Goal: Check status: Check status

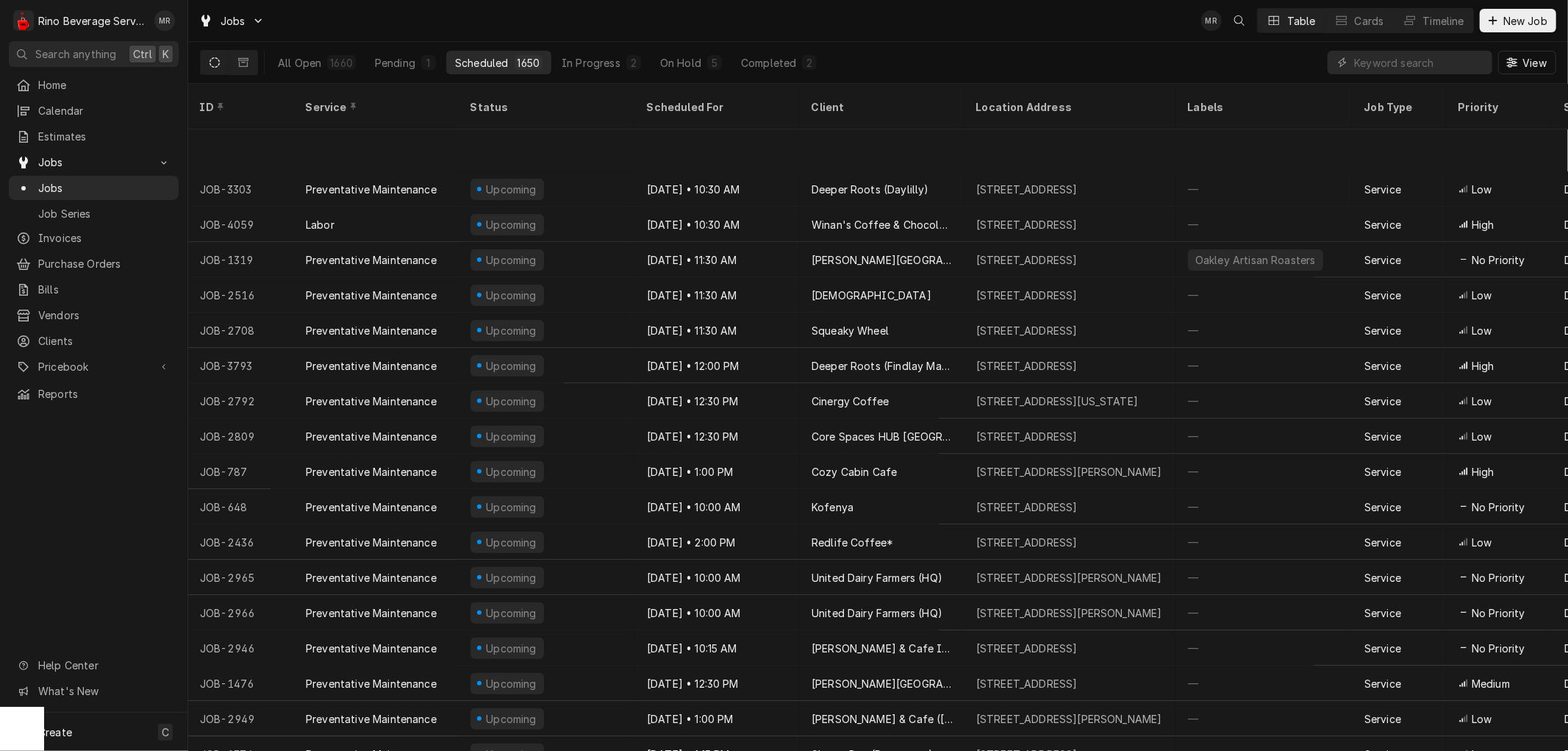
scroll to position [430, 0]
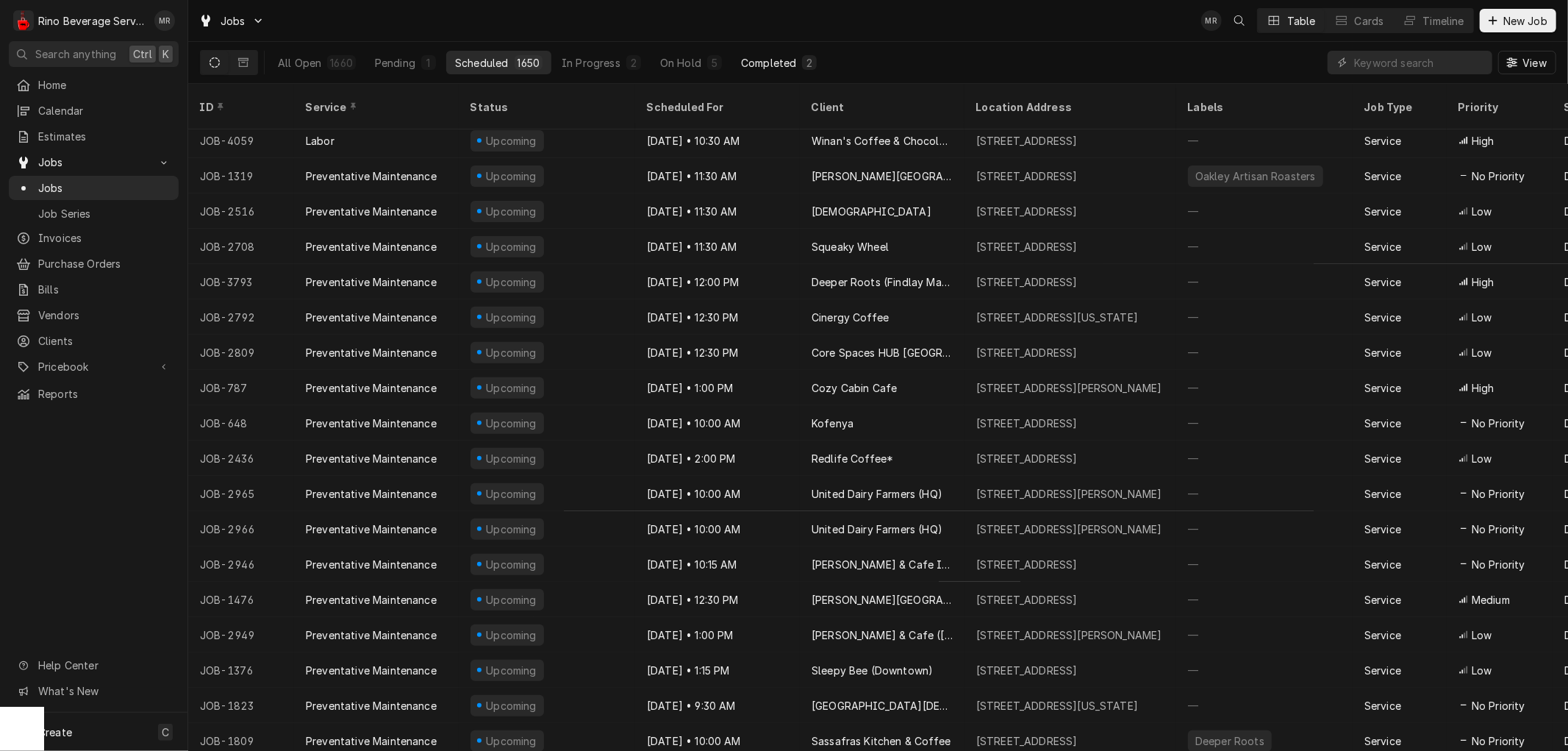
click at [750, 63] on div "Completed" at bounding box center [769, 63] width 55 height 16
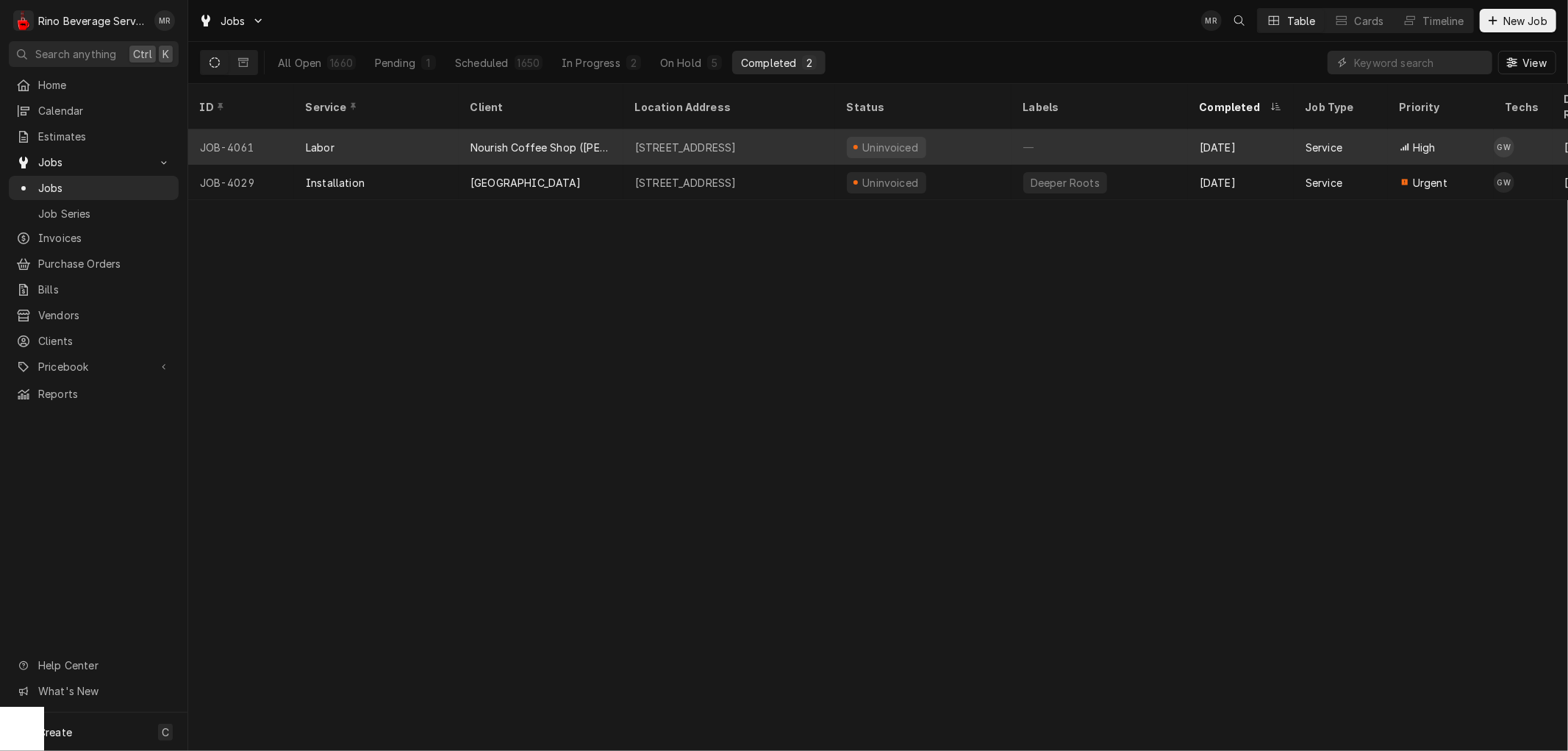
click at [626, 130] on div "[STREET_ADDRESS]" at bounding box center [729, 147] width 212 height 35
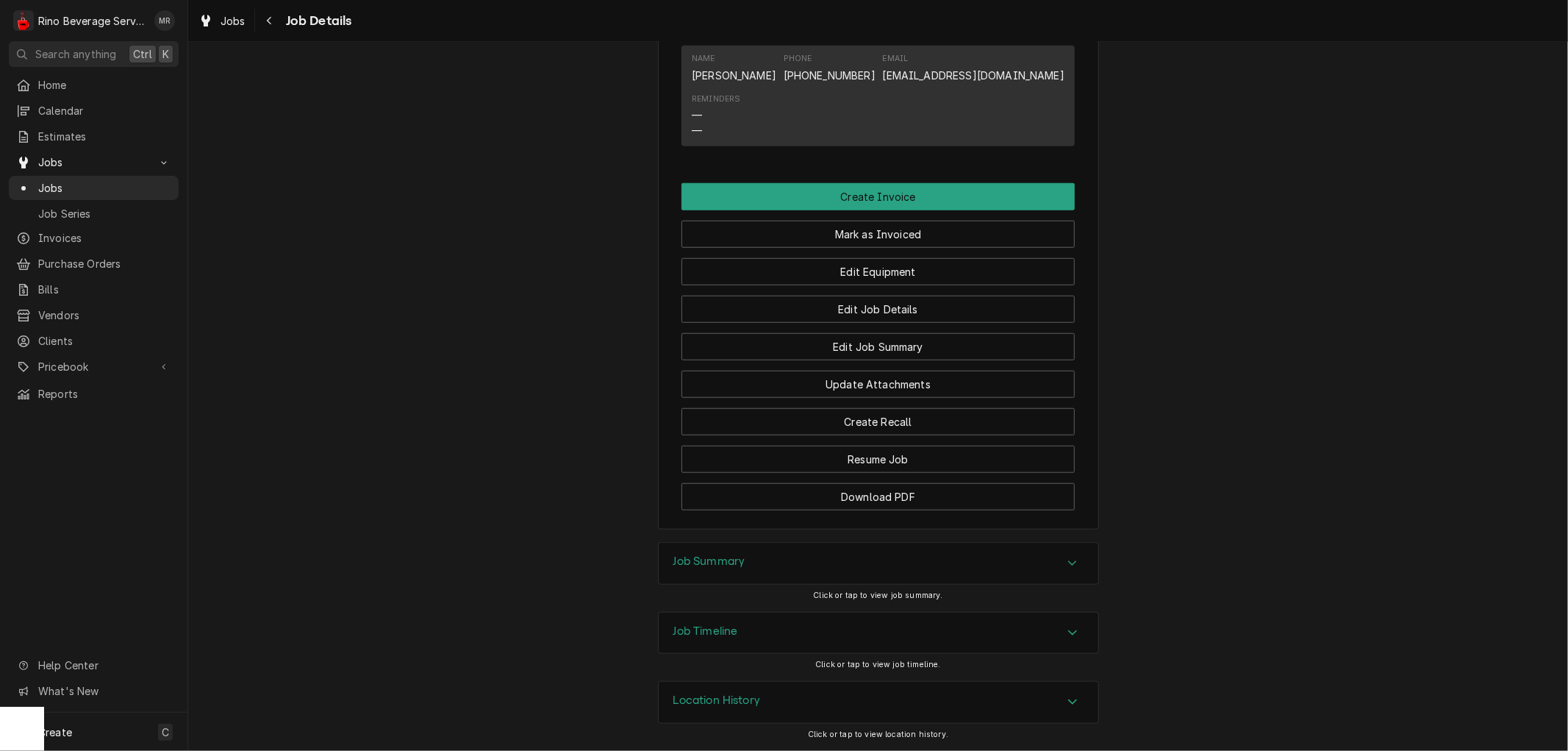
scroll to position [998, 0]
click at [700, 567] on h3 "Job Summary" at bounding box center [709, 562] width 72 height 14
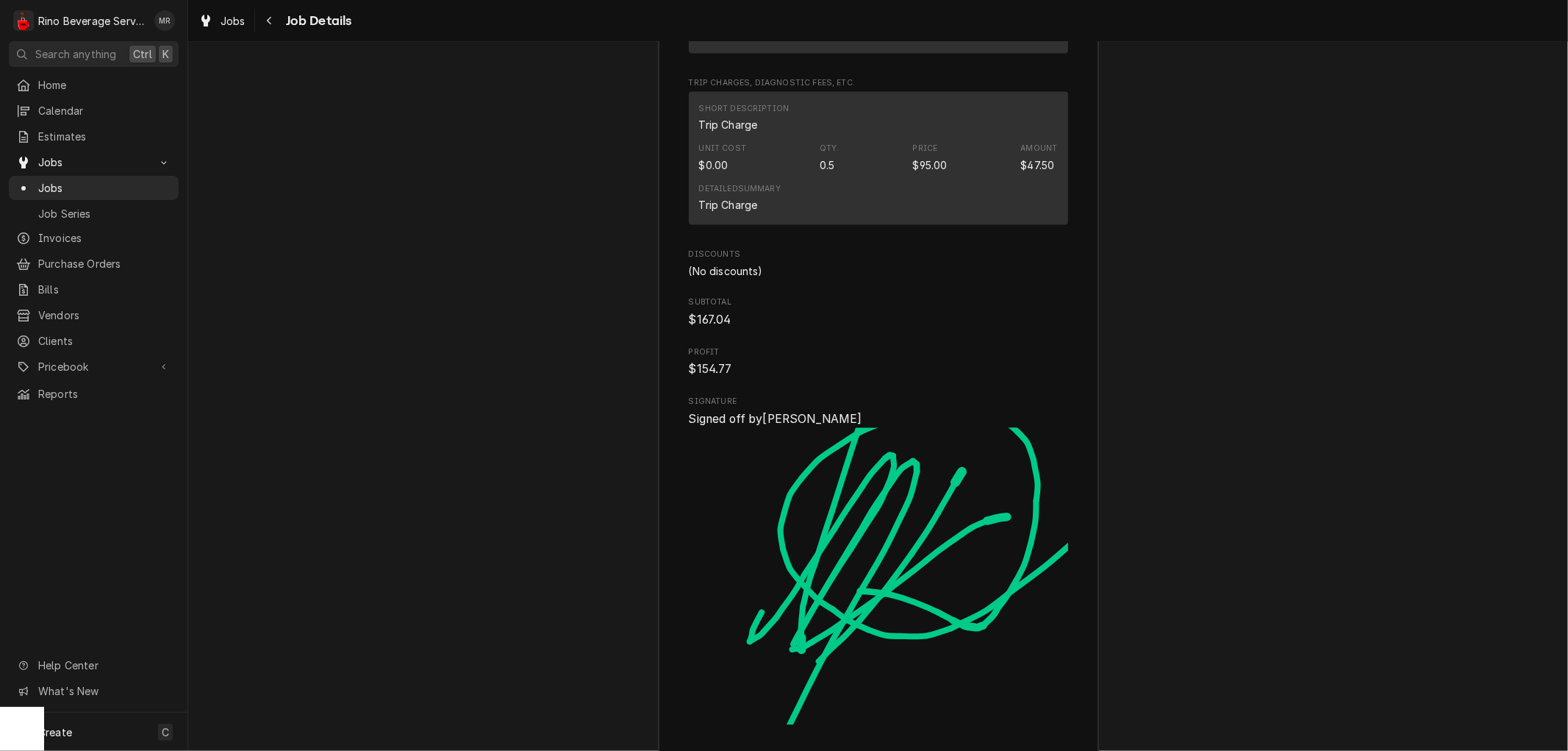
scroll to position [2563, 0]
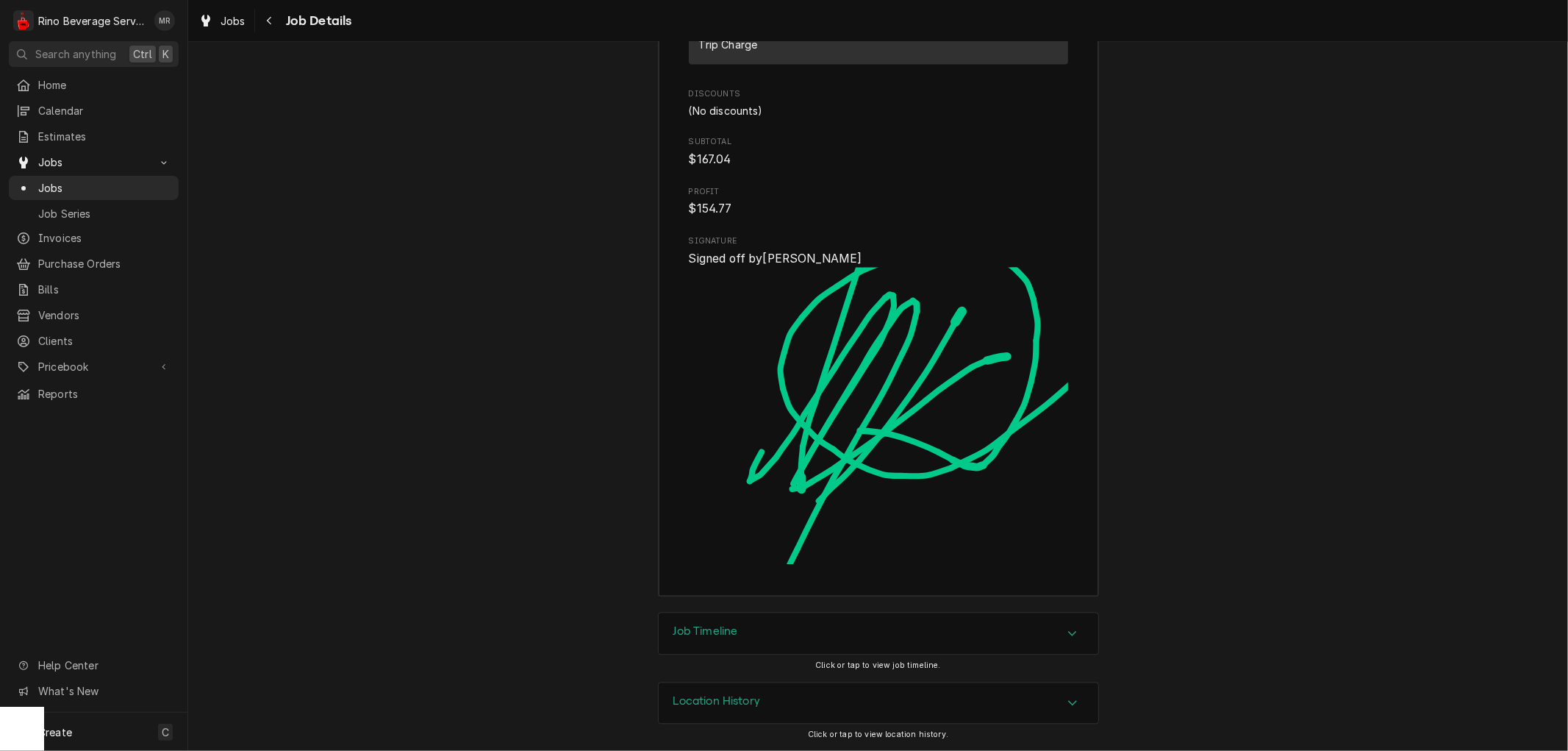
click at [1062, 704] on div "Accordion Header" at bounding box center [1073, 703] width 22 height 17
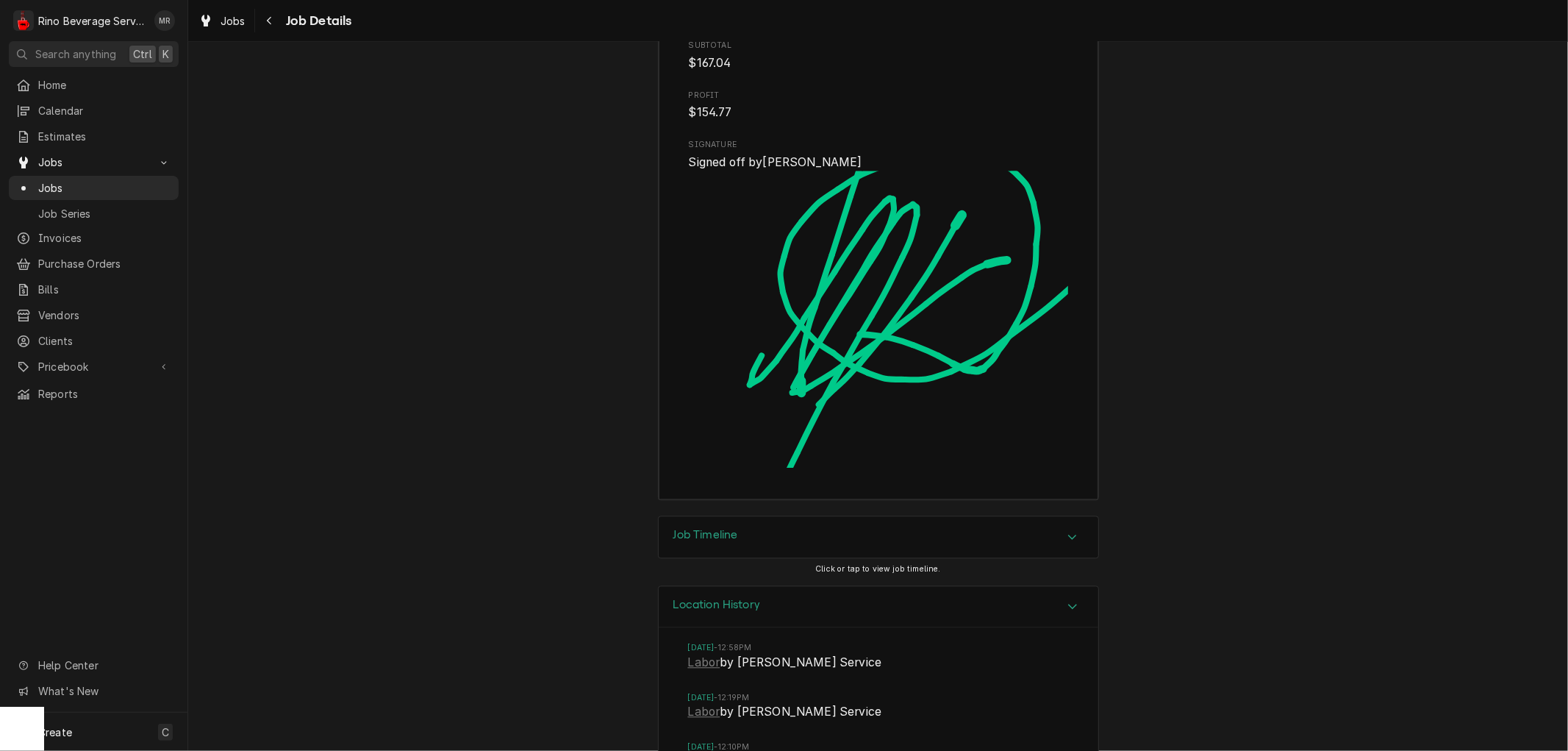
scroll to position [2715, 0]
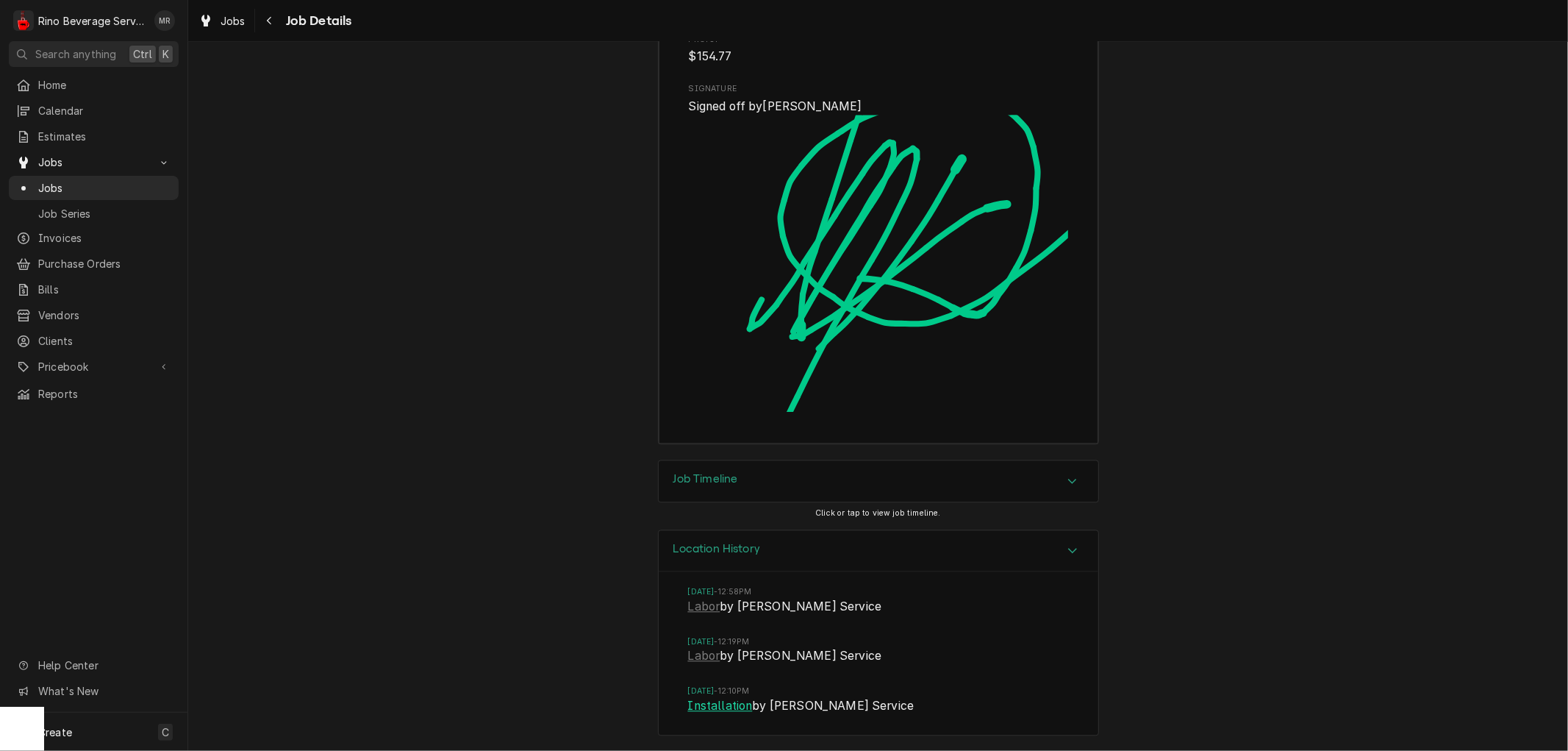
click at [701, 707] on link "Installation" at bounding box center [721, 706] width 65 height 17
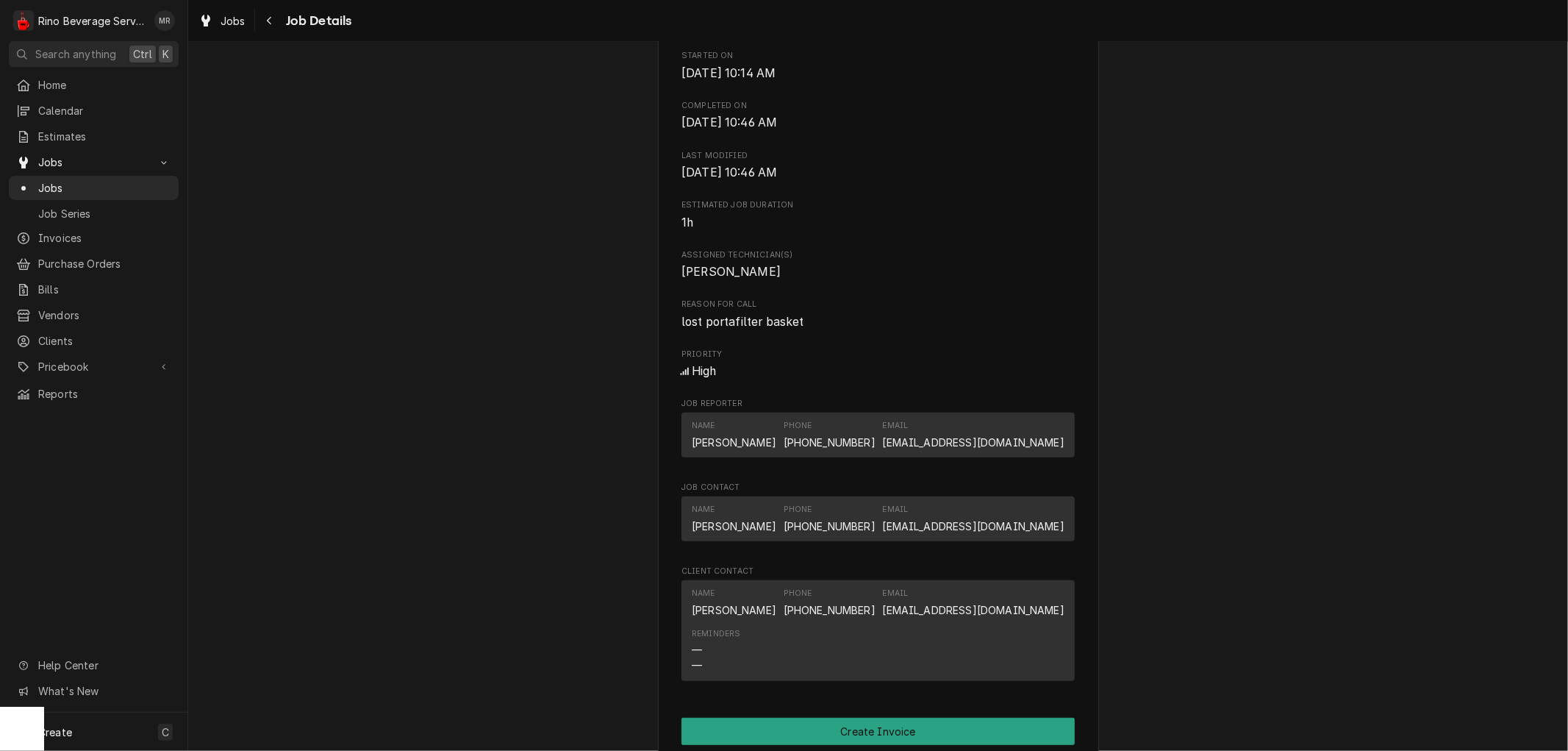
scroll to position [0, 0]
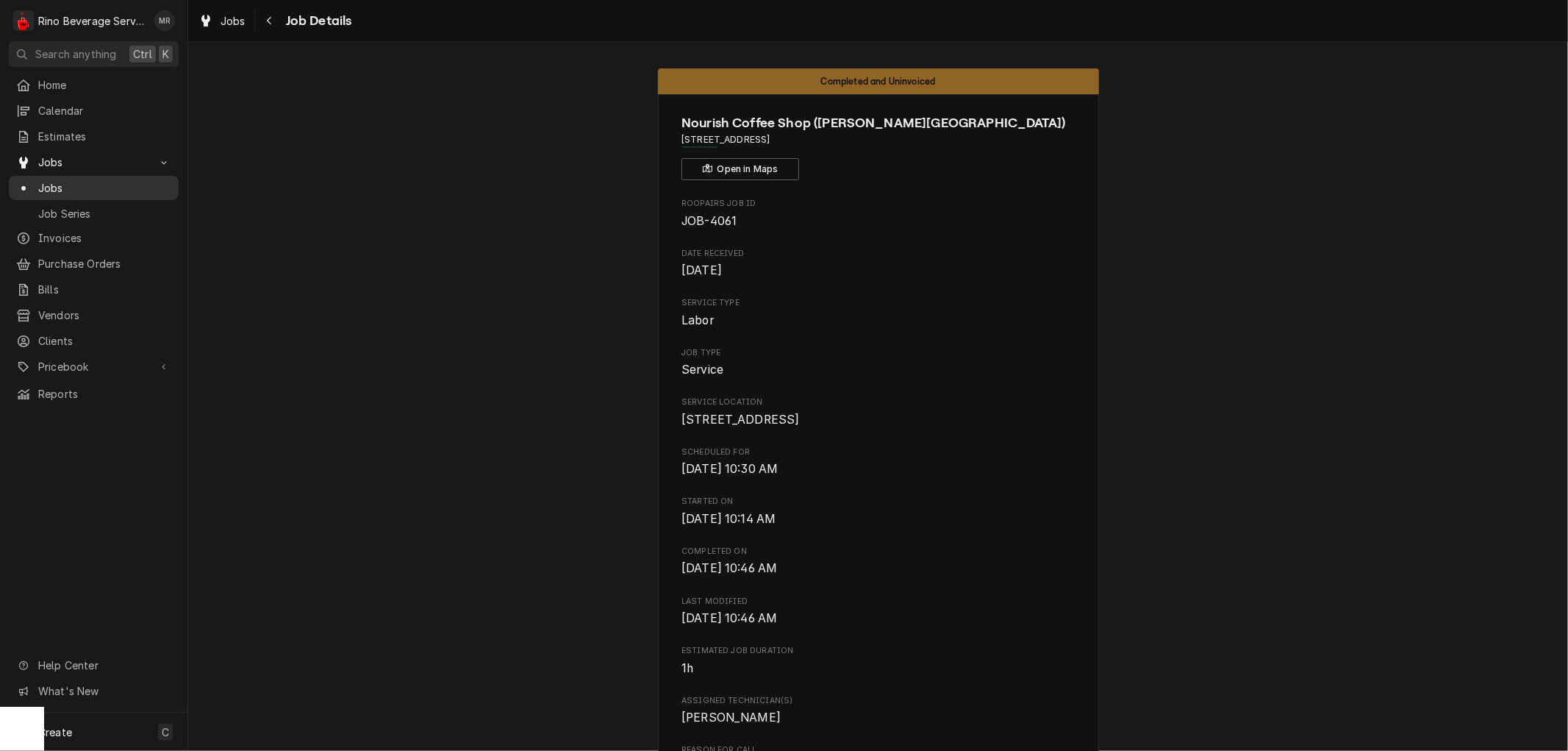
click at [78, 182] on span "Jobs" at bounding box center [105, 188] width 133 height 16
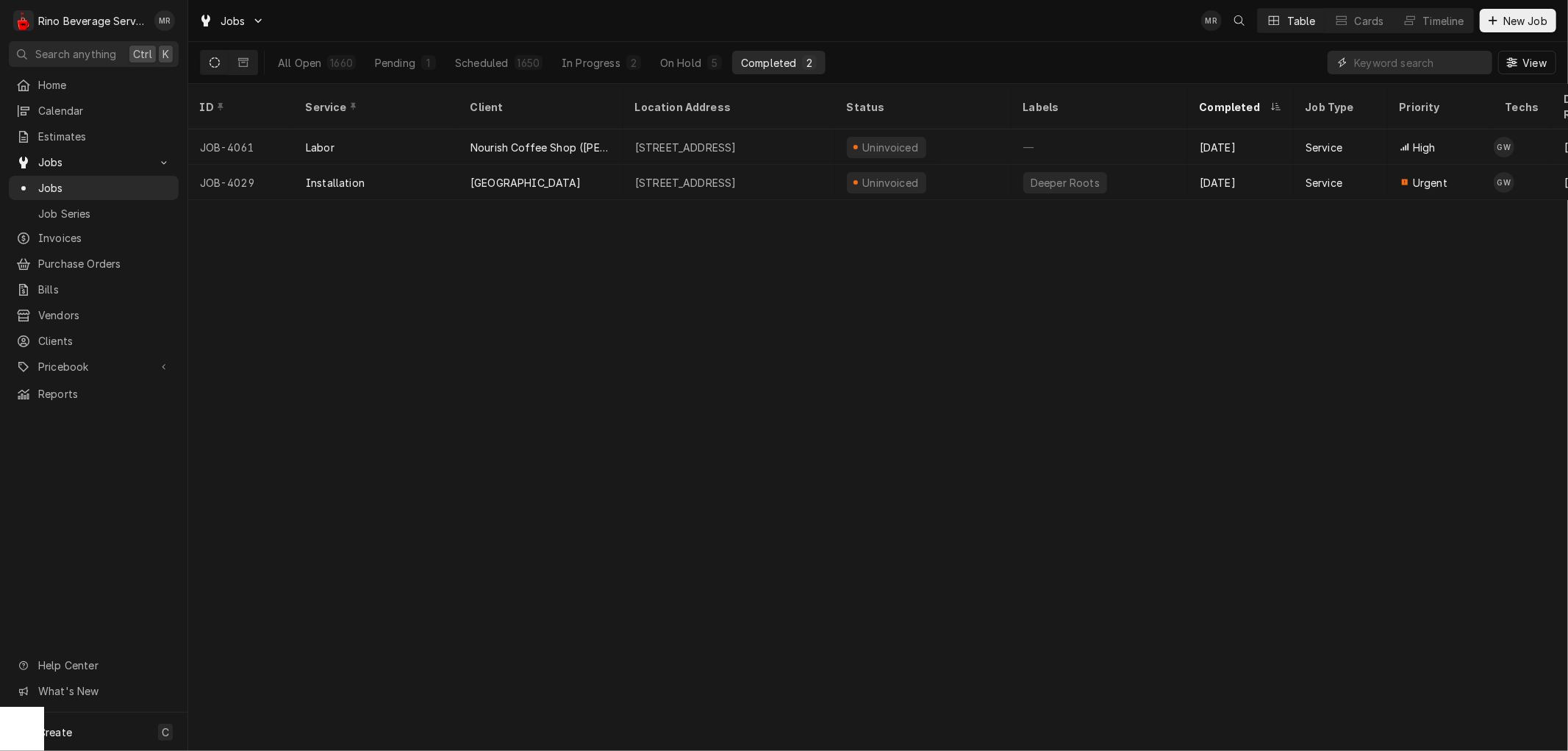
click at [1402, 67] on input "Dynamic Content Wrapper" at bounding box center [1419, 62] width 130 height 23
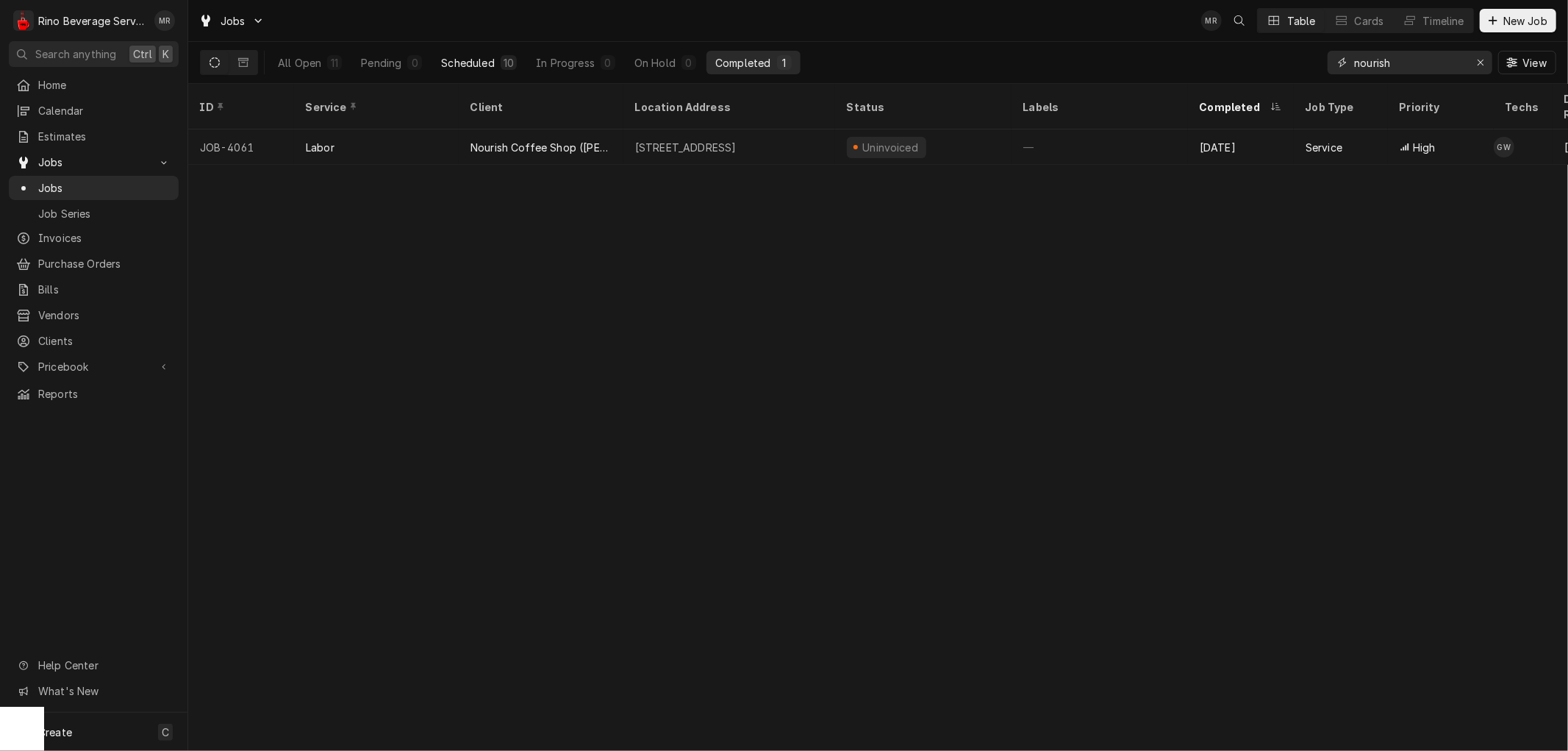
type input "nourish"
click at [467, 62] on div "Scheduled" at bounding box center [467, 63] width 53 height 16
